Goal: Information Seeking & Learning: Learn about a topic

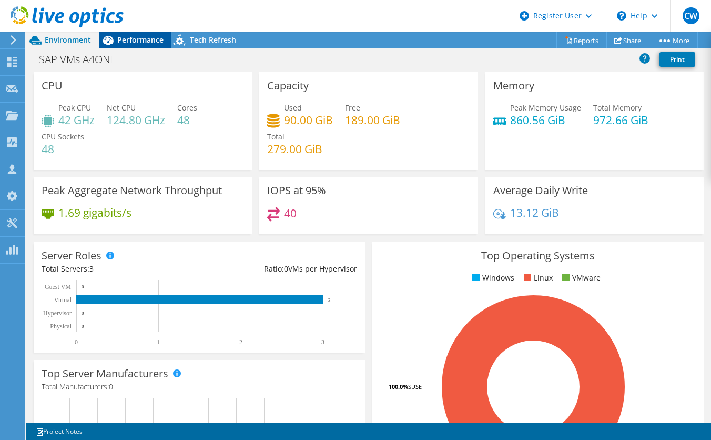
click at [143, 41] on span "Performance" at bounding box center [140, 40] width 46 height 10
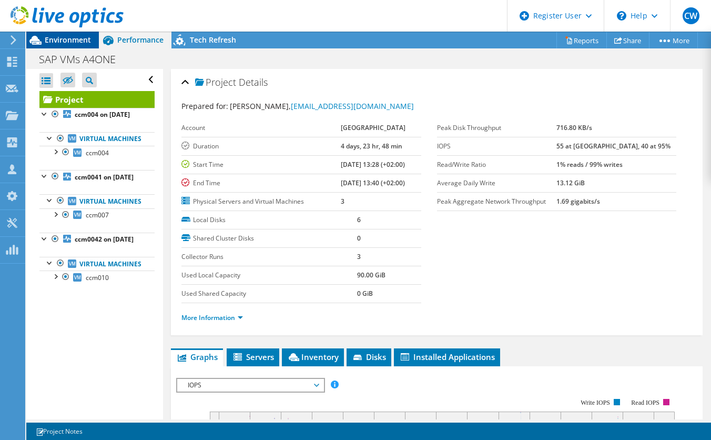
click at [66, 38] on span "Environment" at bounding box center [68, 40] width 46 height 10
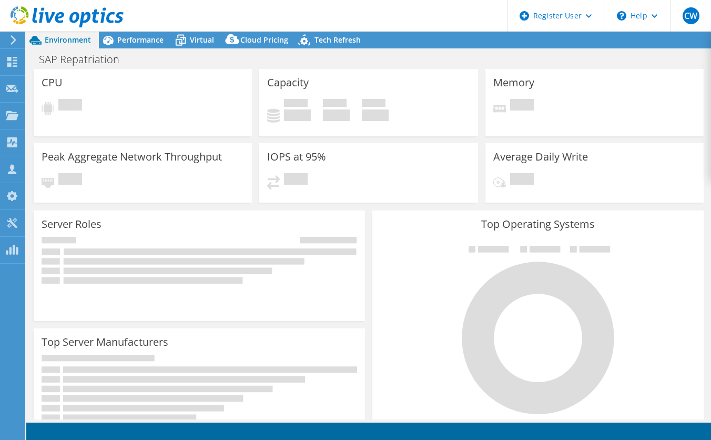
select select "USD"
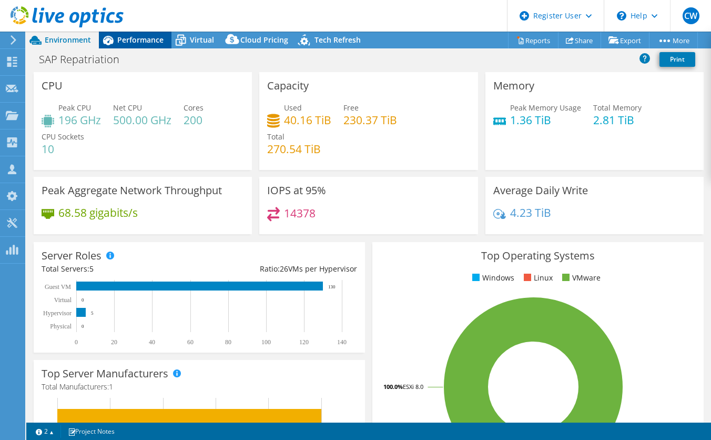
click at [148, 44] on span "Performance" at bounding box center [140, 40] width 46 height 10
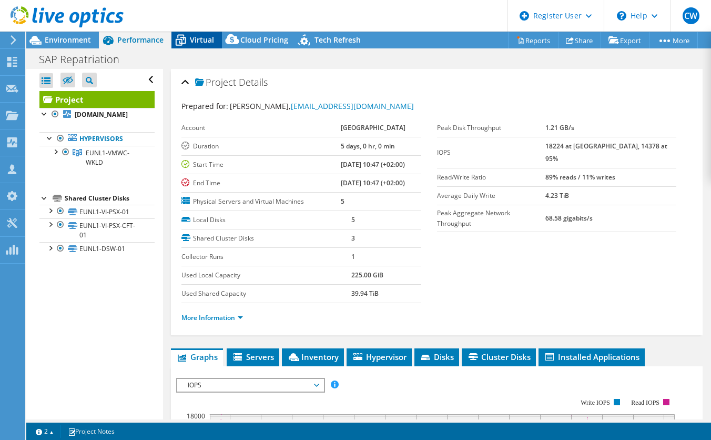
click at [214, 44] on div "Virtual" at bounding box center [196, 40] width 50 height 17
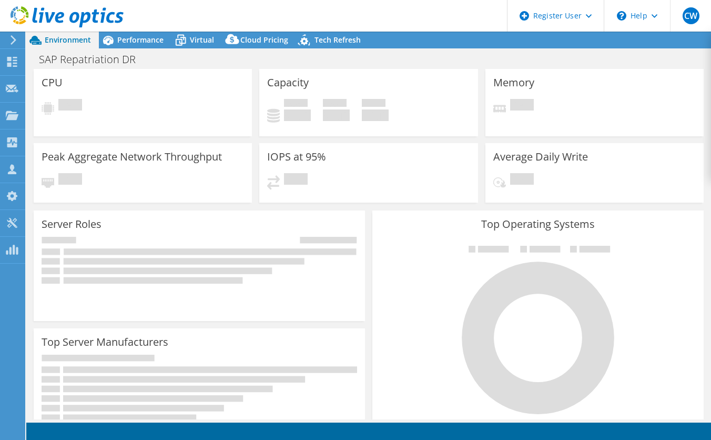
select select "USD"
